Goal: Information Seeking & Learning: Find specific fact

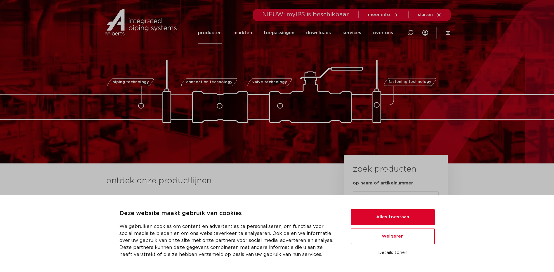
click at [218, 34] on link "producten" at bounding box center [210, 33] width 24 height 22
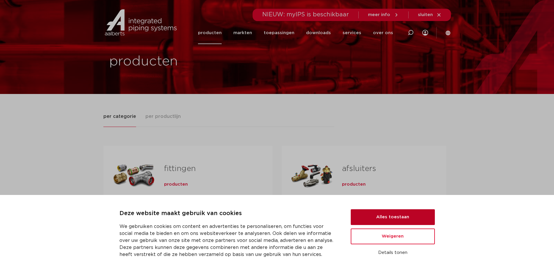
click at [412, 216] on button "Alles toestaan" at bounding box center [393, 217] width 84 height 16
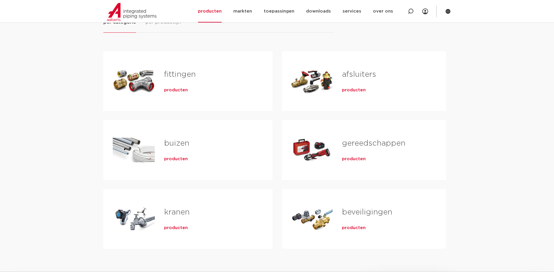
scroll to position [88, 0]
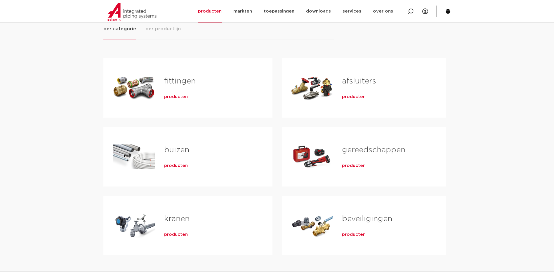
click at [183, 99] on span "producten" at bounding box center [176, 97] width 24 height 6
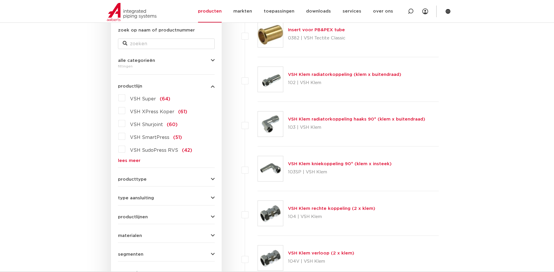
scroll to position [117, 0]
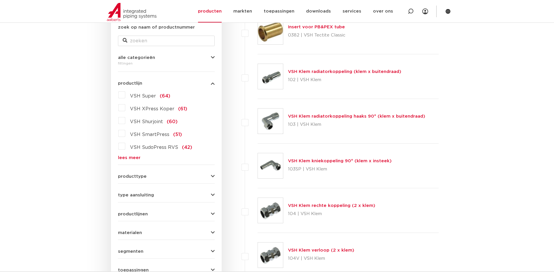
click at [134, 157] on link "lees meer" at bounding box center [166, 158] width 97 height 4
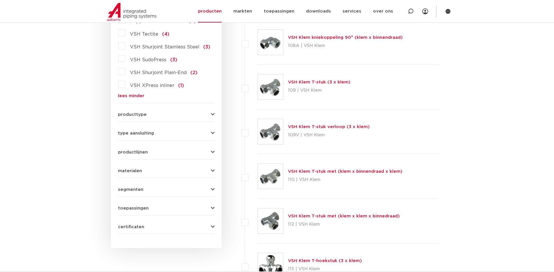
scroll to position [672, 0]
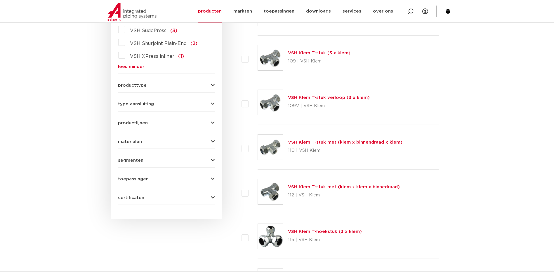
click at [213, 83] on icon "button" at bounding box center [213, 85] width 4 height 4
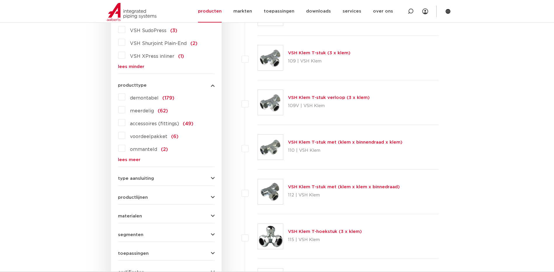
click at [214, 176] on icon "button" at bounding box center [213, 178] width 4 height 4
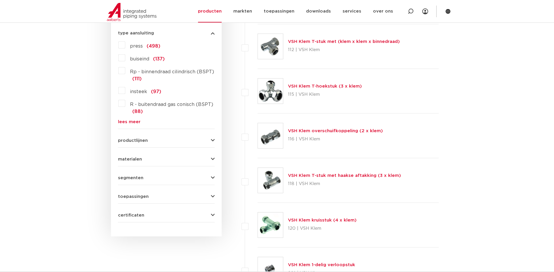
scroll to position [818, 0]
click at [131, 119] on link "lees meer" at bounding box center [166, 121] width 97 height 4
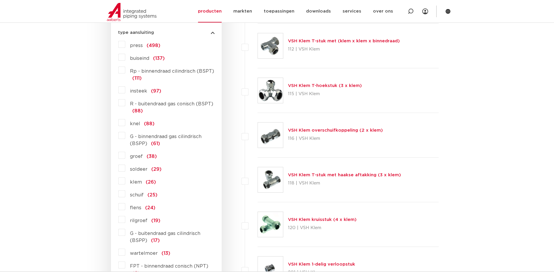
click at [138, 122] on span "knel" at bounding box center [135, 124] width 10 height 5
click at [0, 0] on input "knel (88)" at bounding box center [0, 0] width 0 height 0
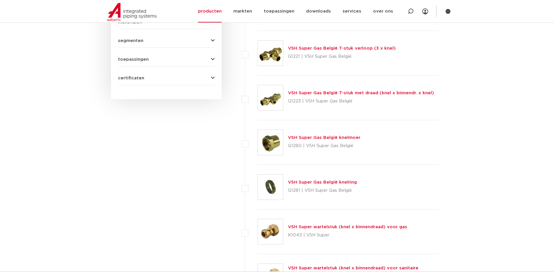
scroll to position [409, 0]
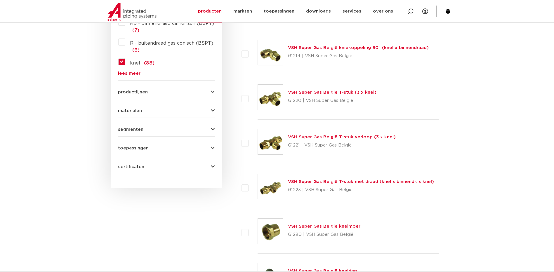
click at [209, 90] on button "productlijnen" at bounding box center [166, 92] width 97 height 4
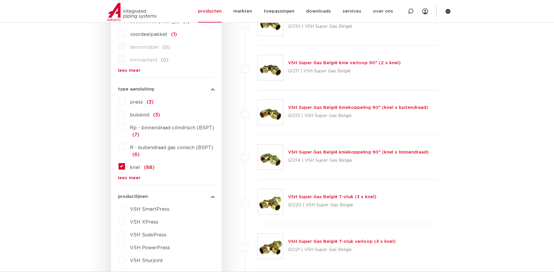
scroll to position [351, 0]
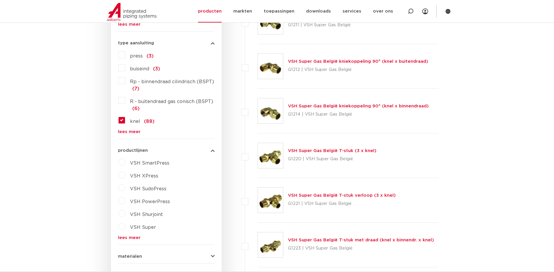
click at [318, 150] on link "VSH Super Gas België T-stuk (3 x knel)" at bounding box center [332, 151] width 89 height 4
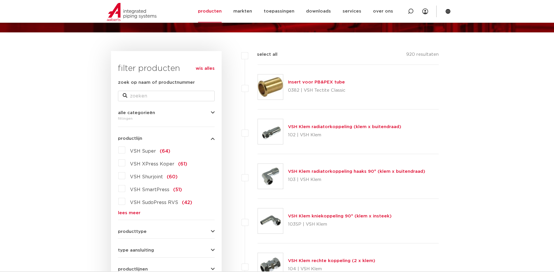
scroll to position [146, 0]
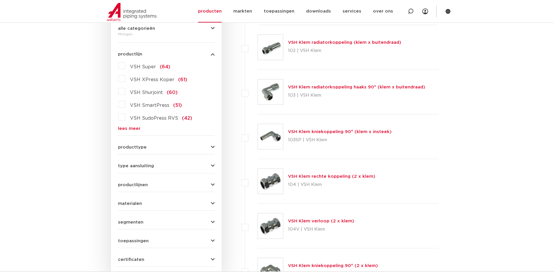
click at [130, 68] on span "VSH Super" at bounding box center [143, 67] width 26 height 5
click at [0, 0] on input "VSH Super (64)" at bounding box center [0, 0] width 0 height 0
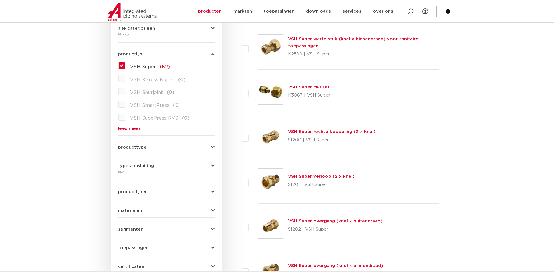
click at [131, 127] on link "lees meer" at bounding box center [166, 129] width 97 height 4
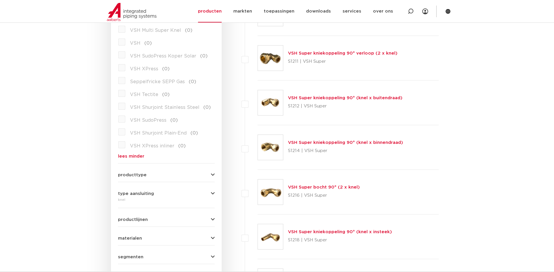
scroll to position [643, 0]
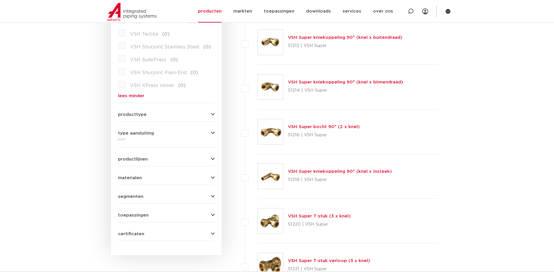
click at [214, 108] on div "producttype meerdelig (5) accessoires (fittings) (3) voordeelpakket (1) demonta…" at bounding box center [166, 112] width 97 height 9
click at [214, 112] on icon "button" at bounding box center [213, 114] width 4 height 4
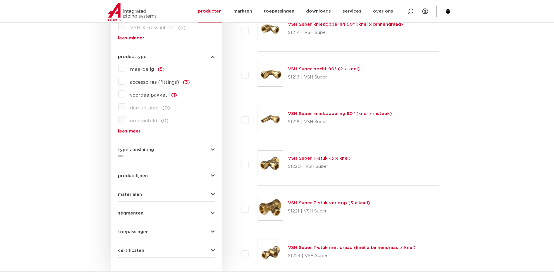
scroll to position [701, 0]
click at [131, 129] on link "lees meer" at bounding box center [166, 131] width 97 height 4
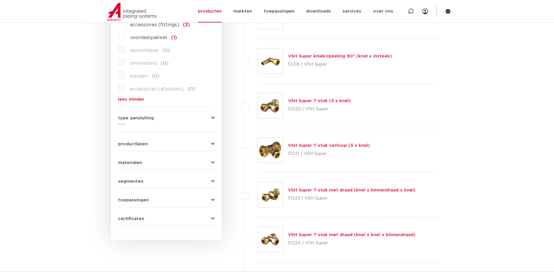
scroll to position [760, 0]
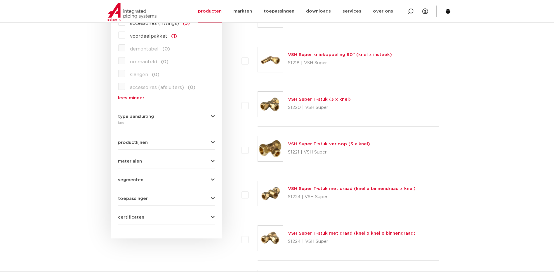
click at [213, 115] on icon "button" at bounding box center [213, 117] width 4 height 4
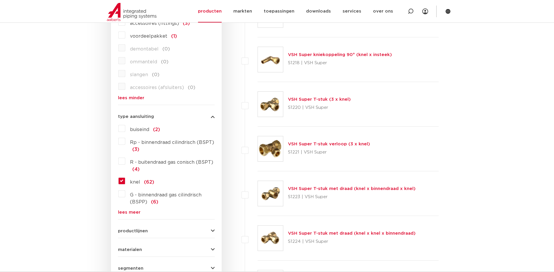
click at [125, 157] on label "R - buitendraad gas conisch (BSPT) (4)" at bounding box center [169, 165] width 89 height 16
click at [0, 0] on input "R - buitendraad gas conisch (BSPT) (4)" at bounding box center [0, 0] width 0 height 0
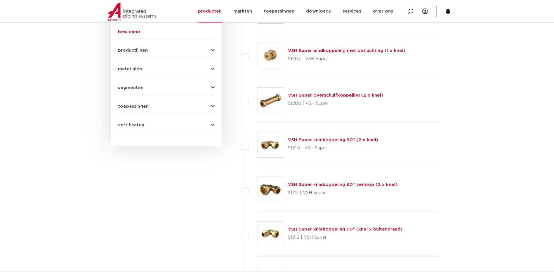
scroll to position [351, 0]
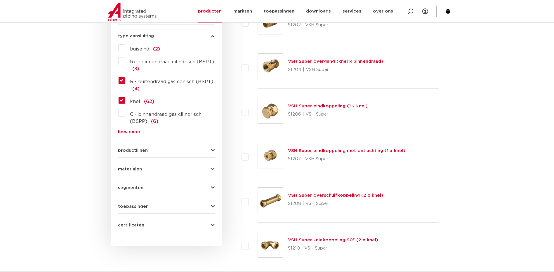
click at [126, 115] on label "G - binnendraad gas cilindrisch (BSPP) (6)" at bounding box center [169, 117] width 89 height 16
click at [0, 0] on input "G - binnendraad gas cilindrisch (BSPP) (6)" at bounding box center [0, 0] width 0 height 0
click at [134, 130] on link "lees meer" at bounding box center [166, 132] width 97 height 4
click at [134, 134] on link "lees meer" at bounding box center [166, 132] width 97 height 4
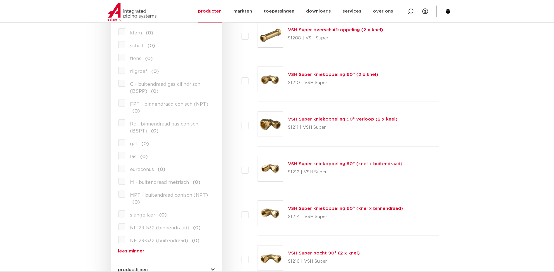
scroll to position [526, 0]
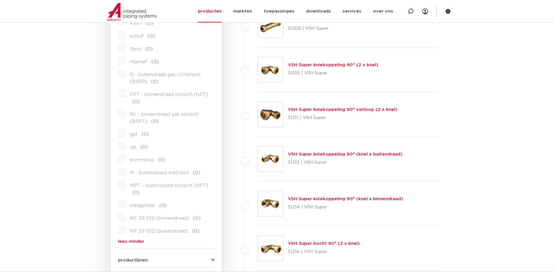
click at [335, 150] on div "VSH Super kniekoppeling 90° (knel x buitendraad) S1212 | VSH Super" at bounding box center [348, 159] width 181 height 45
click at [335, 153] on link "VSH Super kniekoppeling 90° (knel x buitendraad)" at bounding box center [345, 154] width 115 height 4
click at [332, 156] on link "VSH Super kniekoppeling 90° (knel x buitendraad)" at bounding box center [345, 154] width 115 height 4
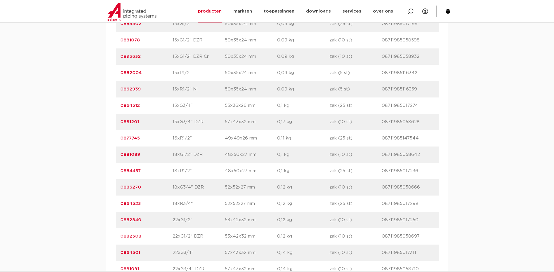
scroll to position [643, 0]
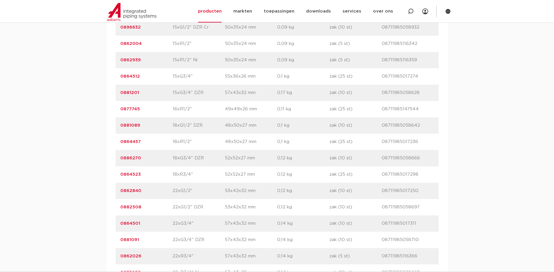
click at [127, 78] on link "0864512" at bounding box center [130, 76] width 20 height 4
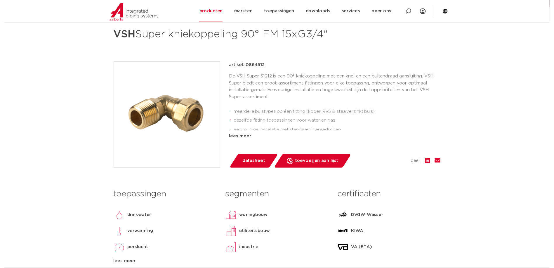
scroll to position [88, 0]
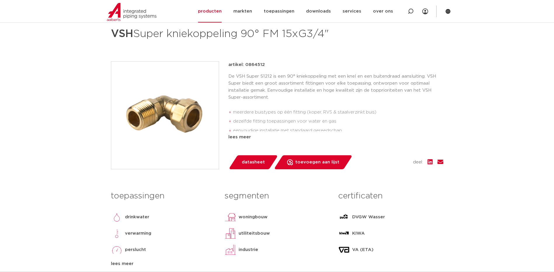
click at [247, 167] on span "datasheet" at bounding box center [253, 162] width 23 height 9
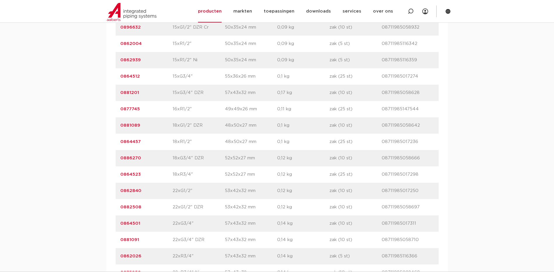
click at [130, 92] on link "0881201" at bounding box center [129, 93] width 19 height 4
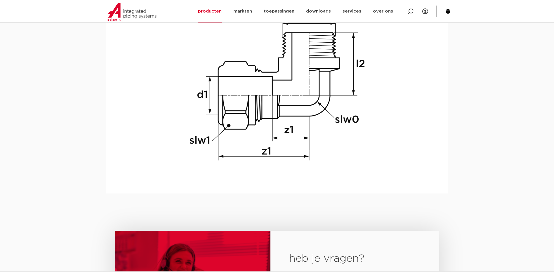
scroll to position [614, 0]
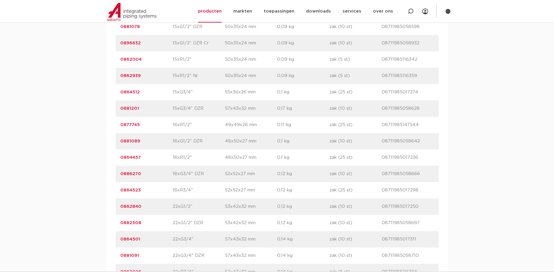
scroll to position [614, 0]
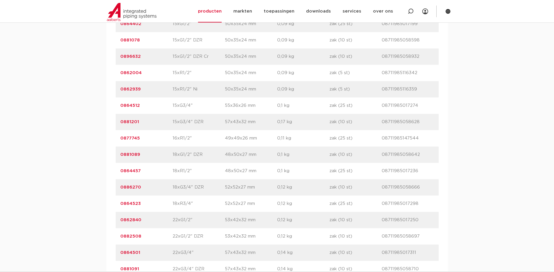
click at [131, 106] on link "0864512" at bounding box center [130, 105] width 20 height 4
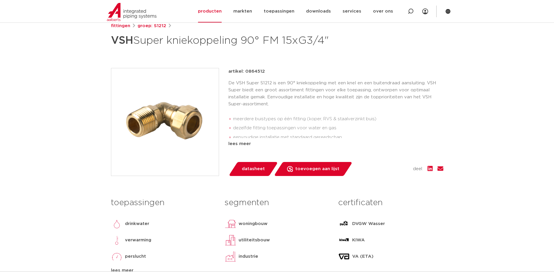
scroll to position [205, 0]
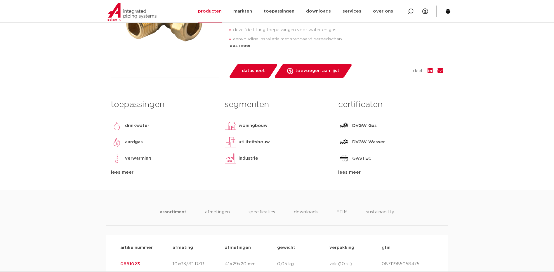
scroll to position [175, 0]
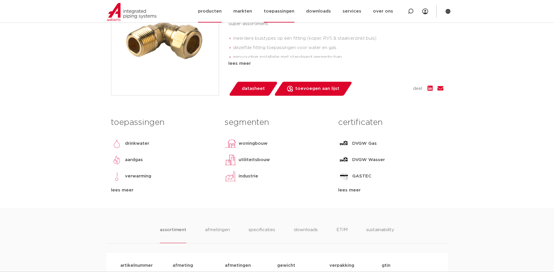
click at [276, 11] on link "toepassingen" at bounding box center [279, 11] width 31 height 22
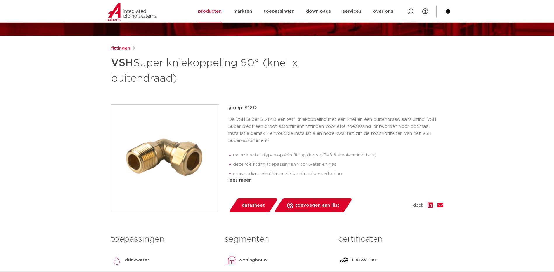
scroll to position [88, 0]
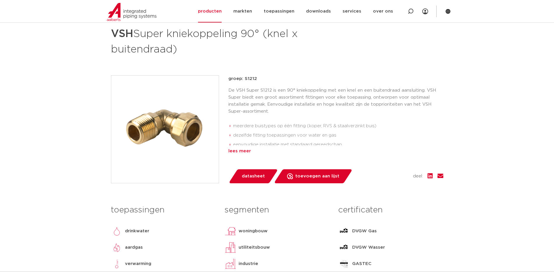
click at [241, 152] on div "lees meer" at bounding box center [335, 151] width 215 height 7
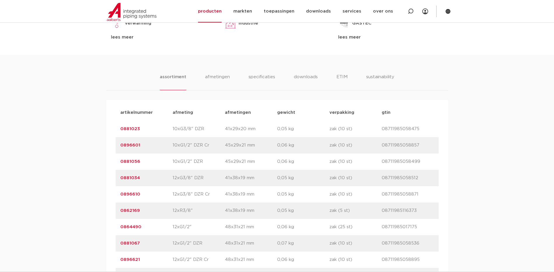
scroll to position [351, 0]
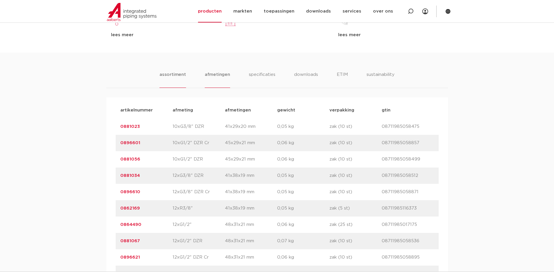
click at [213, 74] on li "afmetingen" at bounding box center [217, 79] width 25 height 17
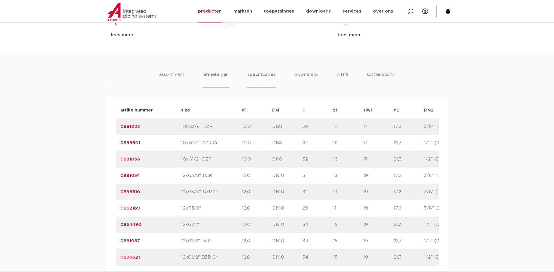
click at [248, 77] on li "specificaties" at bounding box center [261, 79] width 28 height 17
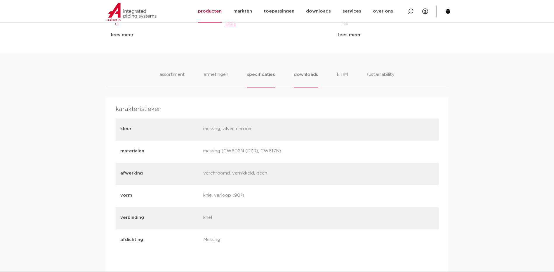
click at [305, 76] on li "downloads" at bounding box center [306, 79] width 24 height 17
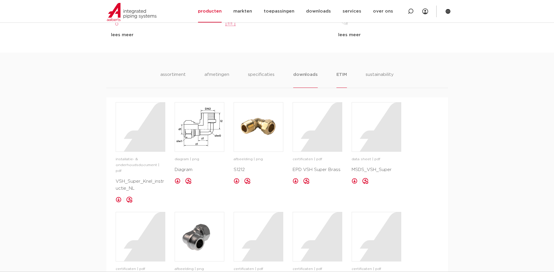
click at [339, 76] on li "ETIM" at bounding box center [342, 79] width 11 height 17
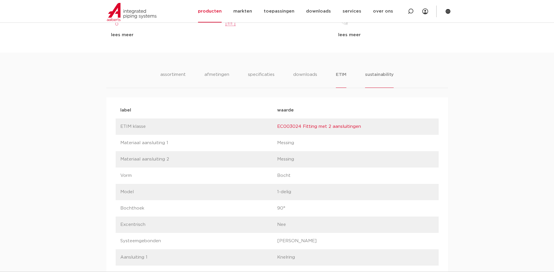
click at [381, 74] on li "sustainability" at bounding box center [379, 79] width 29 height 17
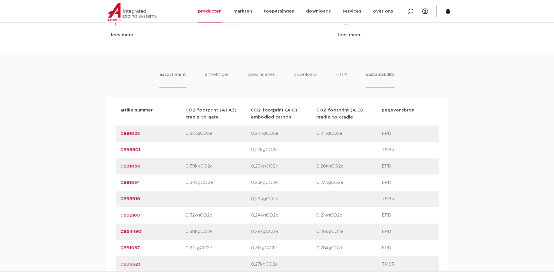
click at [176, 76] on li "assortiment" at bounding box center [173, 79] width 27 height 17
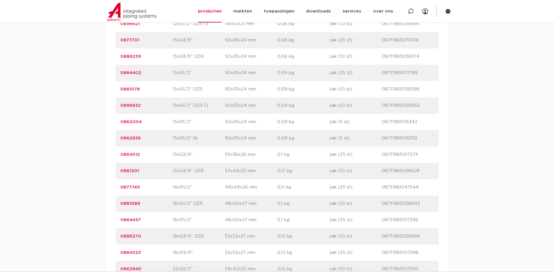
scroll to position [614, 0]
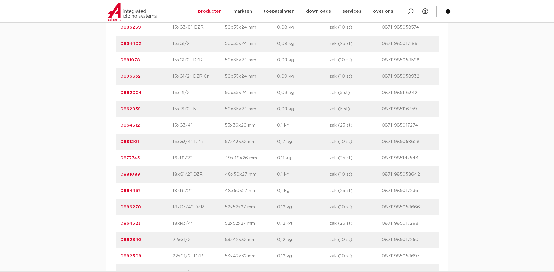
click at [122, 127] on link "0864512" at bounding box center [130, 125] width 20 height 4
click at [131, 142] on link "0881201" at bounding box center [129, 142] width 19 height 4
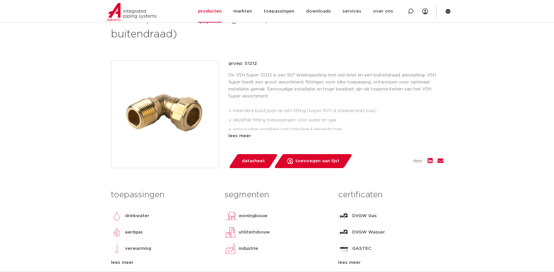
scroll to position [29, 0]
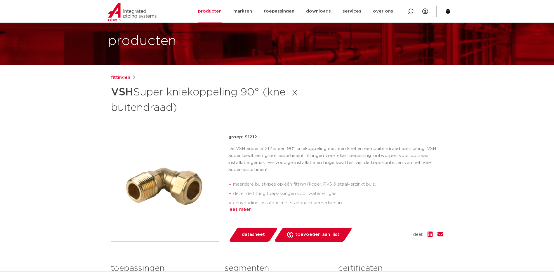
click at [236, 212] on div "lees meer" at bounding box center [335, 209] width 215 height 7
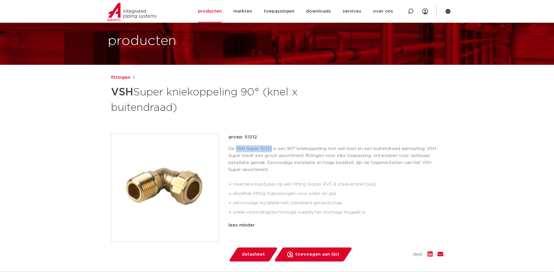
drag, startPoint x: 237, startPoint y: 150, endPoint x: 271, endPoint y: 152, distance: 34.0
click at [271, 152] on p "De VSH Super S1212 is een 90° kniekoppeling met een knel en een buitendraad aan…" at bounding box center [335, 159] width 215 height 28
copy p "VSH Super S1212"
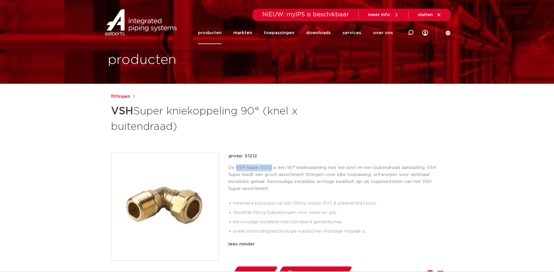
scroll to position [0, 0]
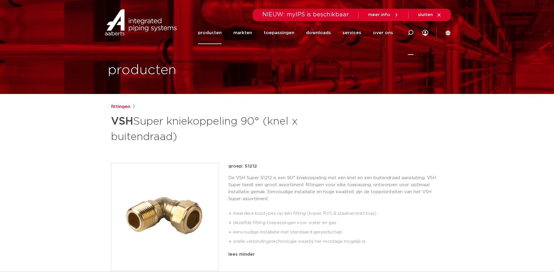
click at [410, 30] on icon at bounding box center [410, 32] width 7 height 7
paste input "VSH Super S1212"
type input "VSH Super S1212 3/4"
click button "Zoeken" at bounding box center [0, 0] width 0 height 0
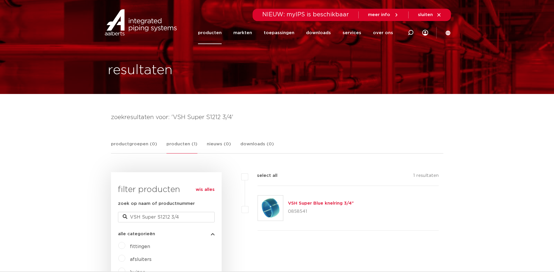
click at [212, 34] on link "producten" at bounding box center [210, 33] width 24 height 22
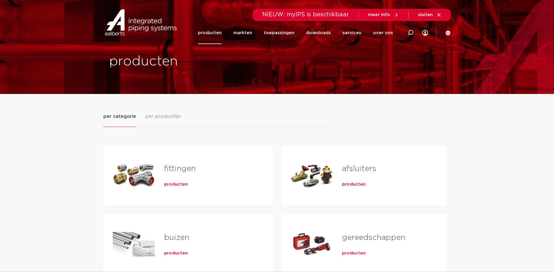
click at [171, 177] on div "fittingen producten" at bounding box center [209, 175] width 108 height 41
click at [172, 186] on span "producten" at bounding box center [176, 185] width 24 height 6
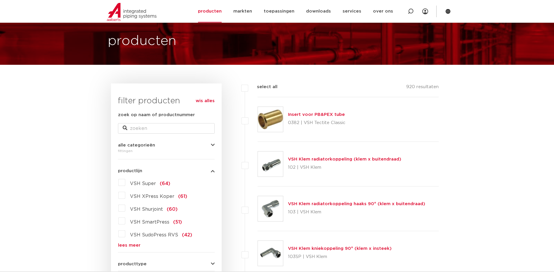
click at [150, 183] on span "VSH Super" at bounding box center [143, 183] width 26 height 5
click at [0, 0] on input "VSH Super (64)" at bounding box center [0, 0] width 0 height 0
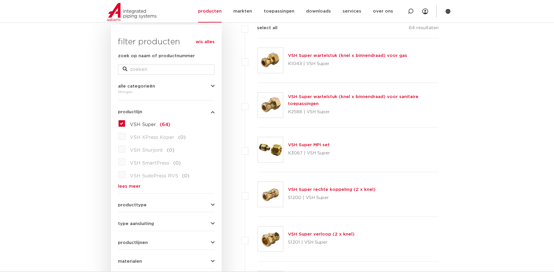
click at [132, 126] on span "VSH Super" at bounding box center [143, 124] width 26 height 5
click at [0, 0] on input "VSH Super (64)" at bounding box center [0, 0] width 0 height 0
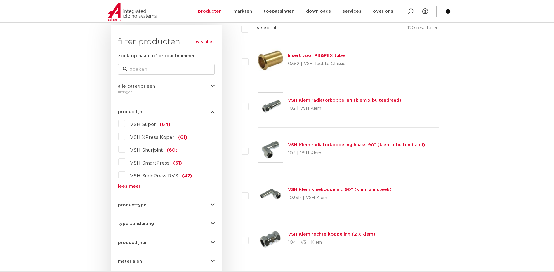
scroll to position [88, 0]
click at [132, 185] on link "lees meer" at bounding box center [166, 186] width 97 height 4
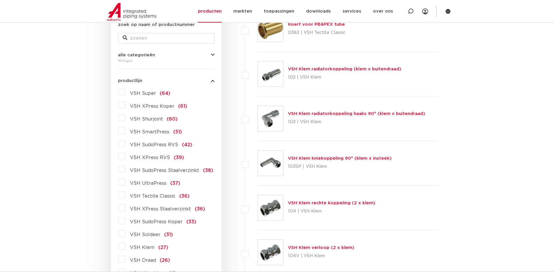
scroll to position [117, 0]
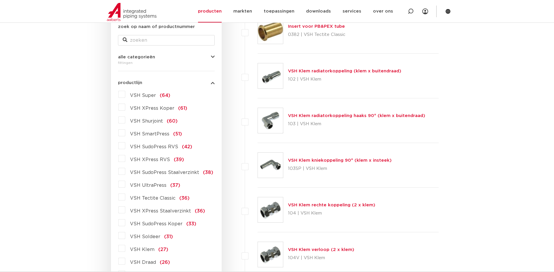
click at [139, 96] on span "VSH Super" at bounding box center [143, 95] width 26 height 5
click at [0, 0] on input "VSH Super (64)" at bounding box center [0, 0] width 0 height 0
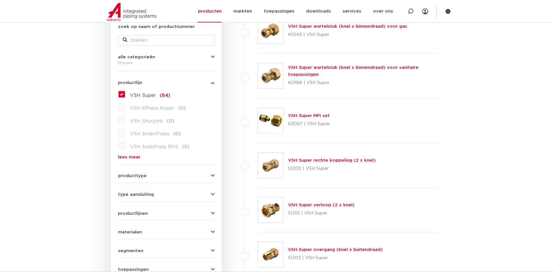
click at [175, 176] on button "producttype" at bounding box center [166, 176] width 97 height 4
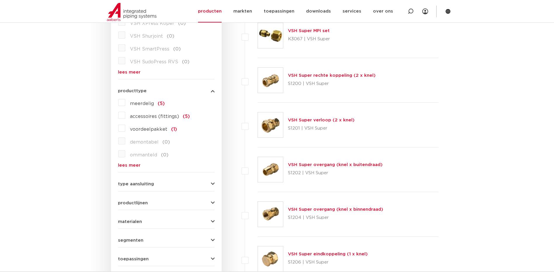
scroll to position [205, 0]
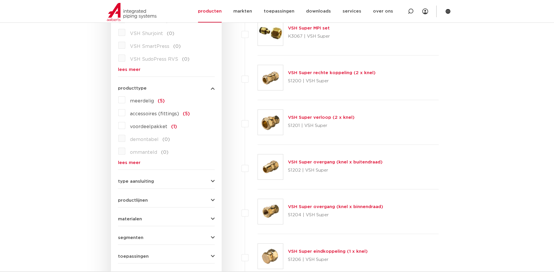
click at [133, 163] on link "lees meer" at bounding box center [166, 163] width 97 height 4
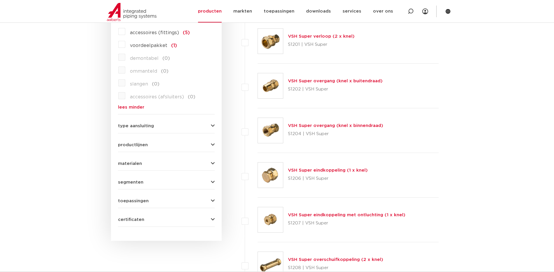
scroll to position [293, 0]
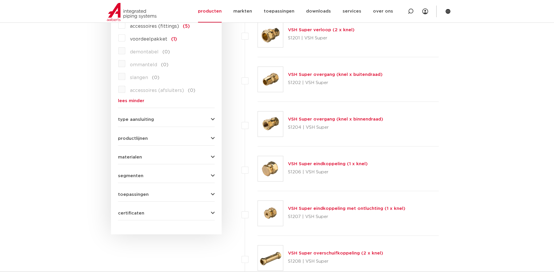
click at [183, 121] on button "type aansluiting" at bounding box center [166, 119] width 97 height 4
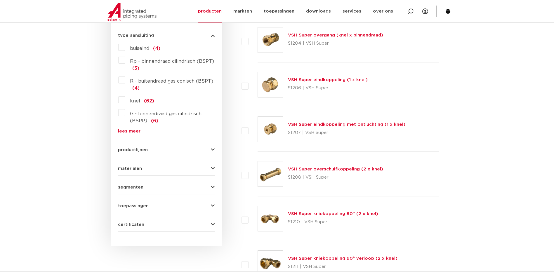
scroll to position [380, 0]
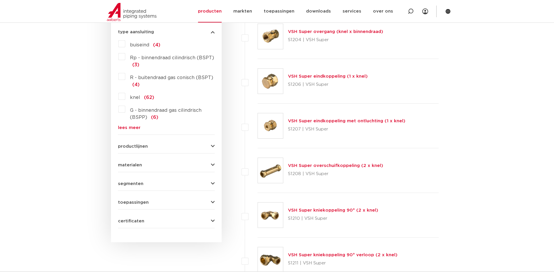
click at [212, 201] on icon "button" at bounding box center [213, 202] width 4 height 4
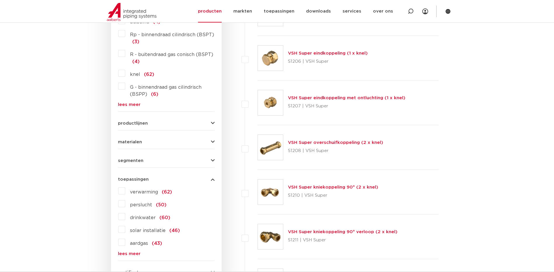
scroll to position [439, 0]
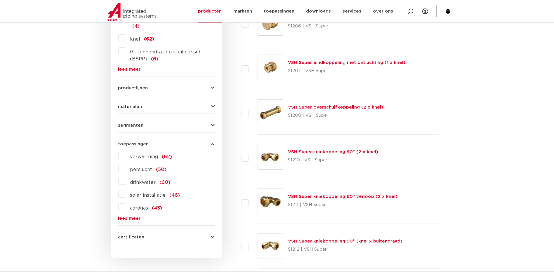
click at [125, 207] on label "aardgas (43)" at bounding box center [143, 206] width 37 height 9
click at [0, 0] on input "aardgas (43)" at bounding box center [0, 0] width 0 height 0
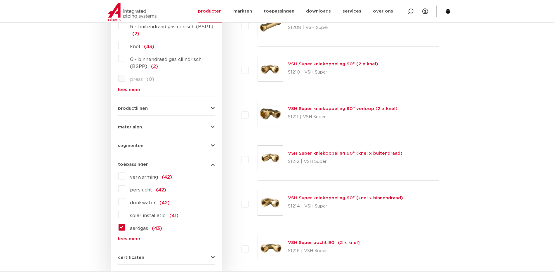
scroll to position [439, 0]
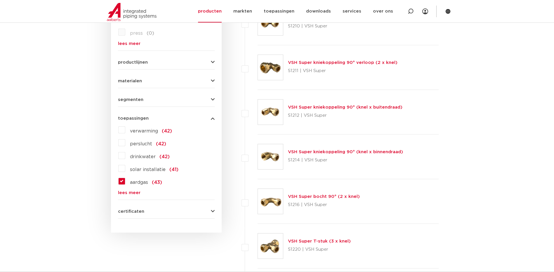
click at [330, 108] on link "VSH Super kniekoppeling 90° (knel x buitendraad)" at bounding box center [345, 107] width 115 height 4
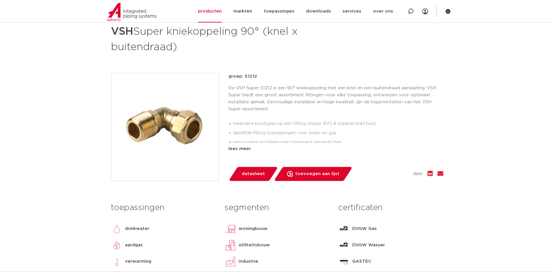
scroll to position [88, 0]
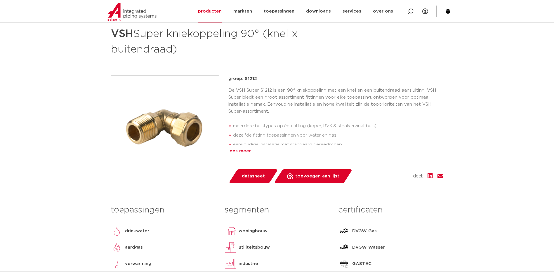
click at [246, 153] on div "lees meer" at bounding box center [335, 151] width 215 height 7
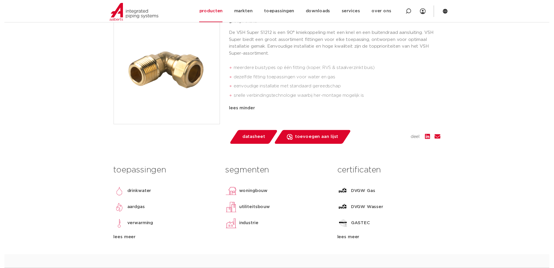
scroll to position [146, 0]
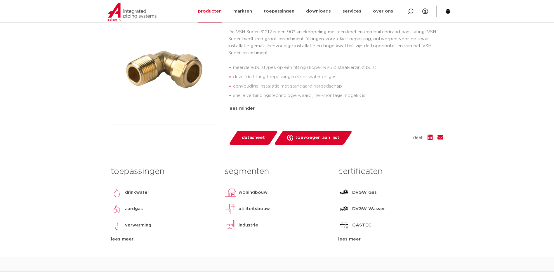
click at [257, 138] on span "datasheet" at bounding box center [253, 137] width 23 height 9
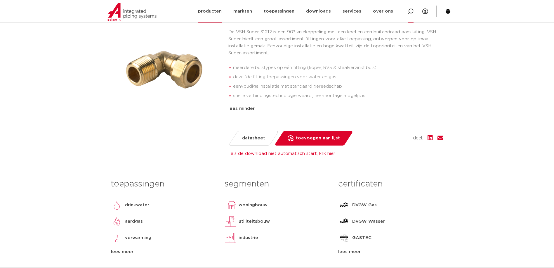
click at [409, 10] on icon at bounding box center [411, 11] width 6 height 6
type input "0881201"
click button "Zoeken" at bounding box center [0, 0] width 0 height 0
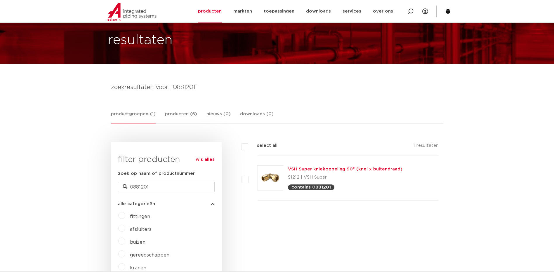
scroll to position [1, 0]
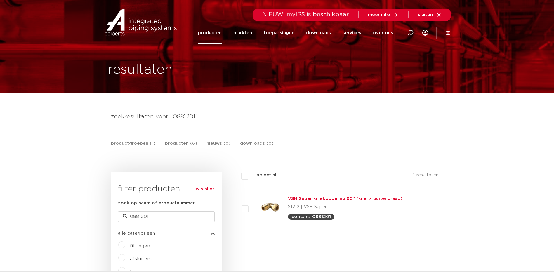
click at [323, 200] on link "VSH Super kniekoppeling 90° (knel x buitendraad)" at bounding box center [345, 199] width 115 height 4
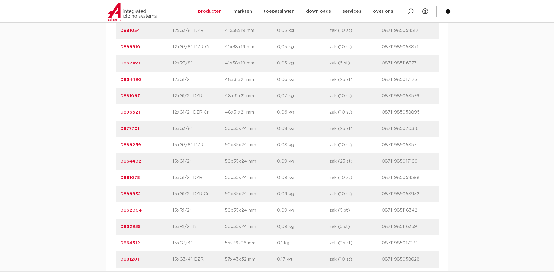
scroll to position [497, 0]
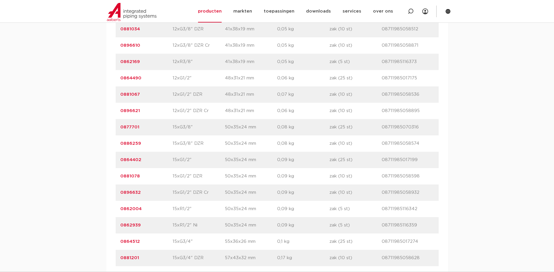
click at [132, 260] on link "0881201" at bounding box center [129, 258] width 19 height 4
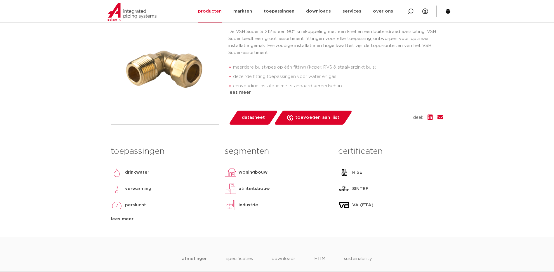
scroll to position [175, 0]
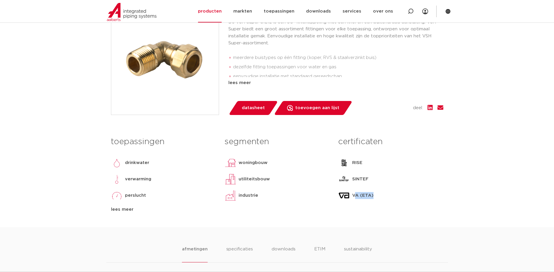
drag, startPoint x: 387, startPoint y: 197, endPoint x: 343, endPoint y: 196, distance: 44.4
click at [343, 196] on div "VA (ETA)" at bounding box center [390, 196] width 105 height 12
click at [122, 211] on div "lees meer" at bounding box center [163, 209] width 105 height 7
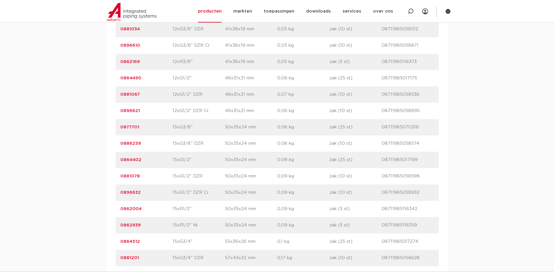
click at [139, 243] on link "0864512" at bounding box center [130, 242] width 20 height 4
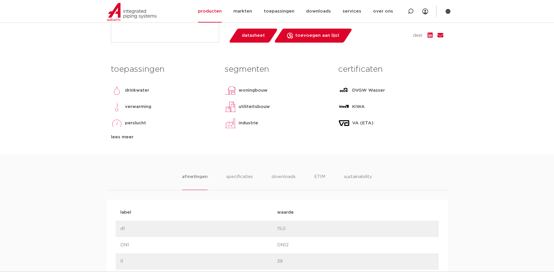
click at [114, 141] on div "lees meer" at bounding box center [163, 137] width 105 height 7
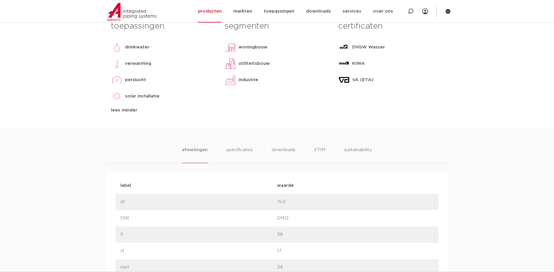
scroll to position [351, 0]
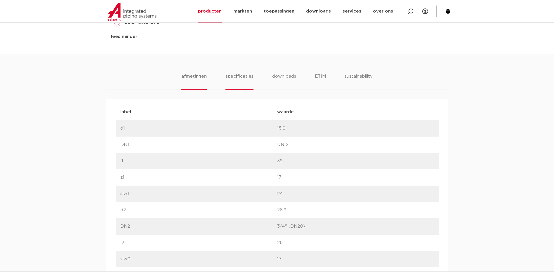
click at [240, 90] on li "specificaties" at bounding box center [240, 81] width 28 height 17
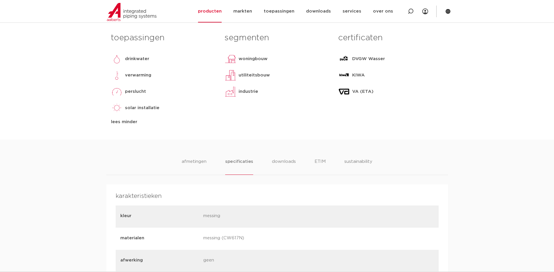
scroll to position [263, 0]
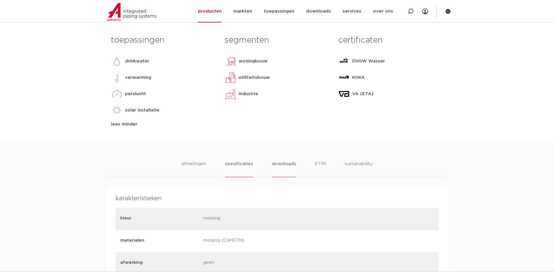
click at [279, 177] on li "downloads" at bounding box center [284, 169] width 24 height 17
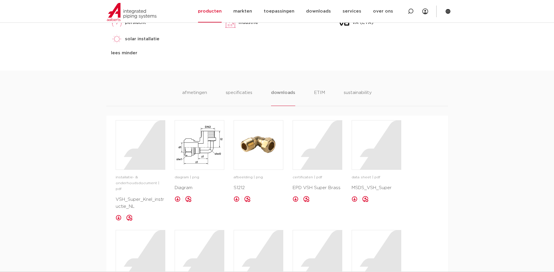
scroll to position [380, 0]
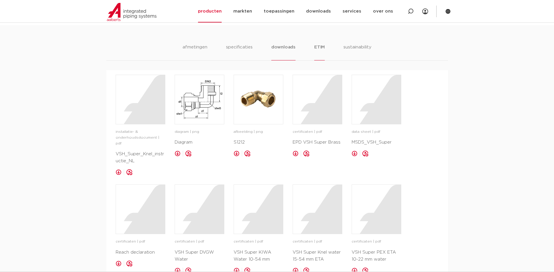
click at [320, 60] on li "ETIM" at bounding box center [319, 52] width 11 height 17
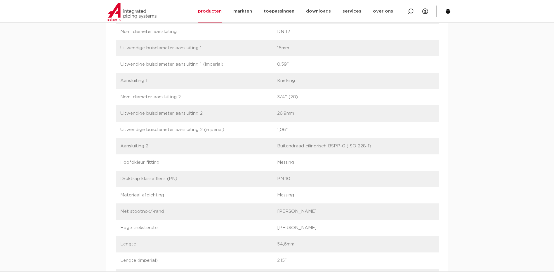
scroll to position [701, 0]
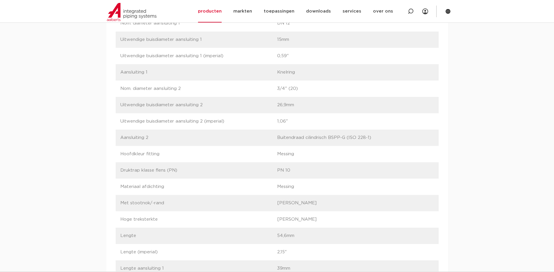
drag, startPoint x: 330, startPoint y: 151, endPoint x: 345, endPoint y: 151, distance: 15.2
click at [345, 141] on p "Buitendraad cilindrisch BSPP-G (ISO 228-1)" at bounding box center [355, 137] width 157 height 7
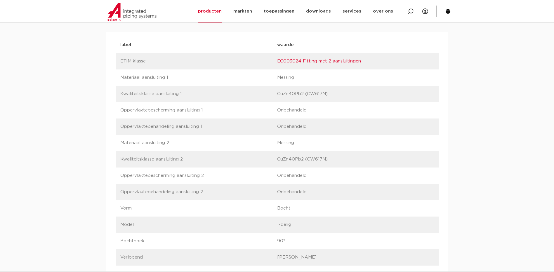
scroll to position [351, 0]
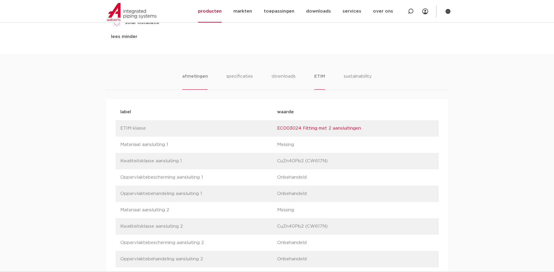
click at [191, 90] on li "afmetingen" at bounding box center [194, 81] width 25 height 17
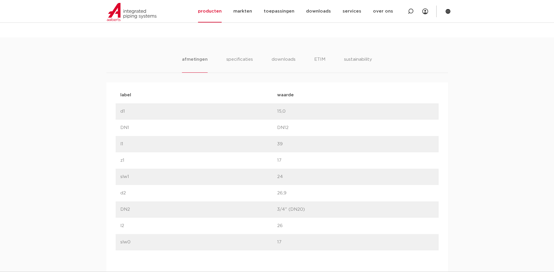
scroll to position [105, 0]
